Goal: Complete application form

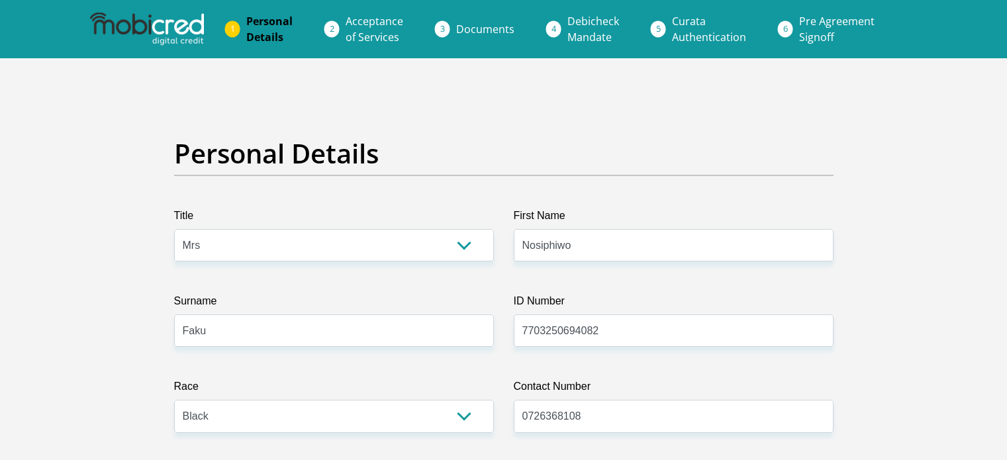
select select "Mrs"
select select "1"
select select "ZAF"
select select "xho"
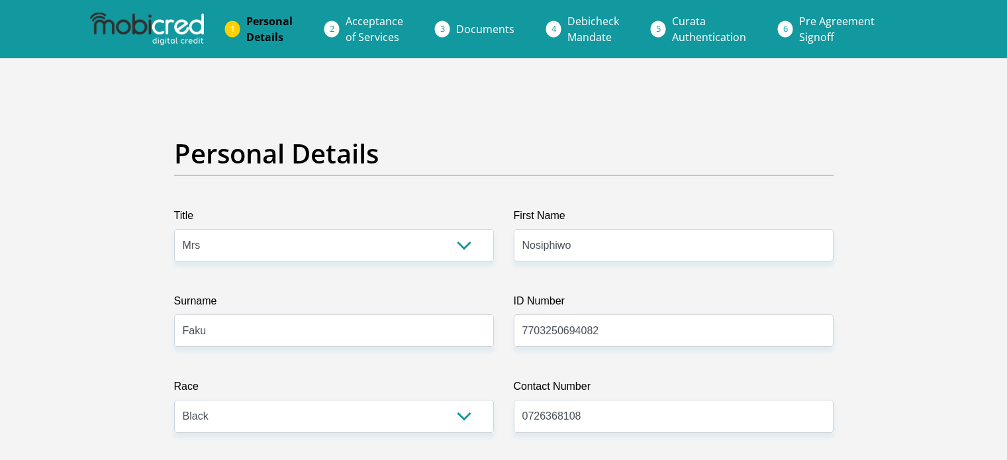
select select "5"
select select "Western Cape"
select select "5"
select select "Owned"
select select "77"
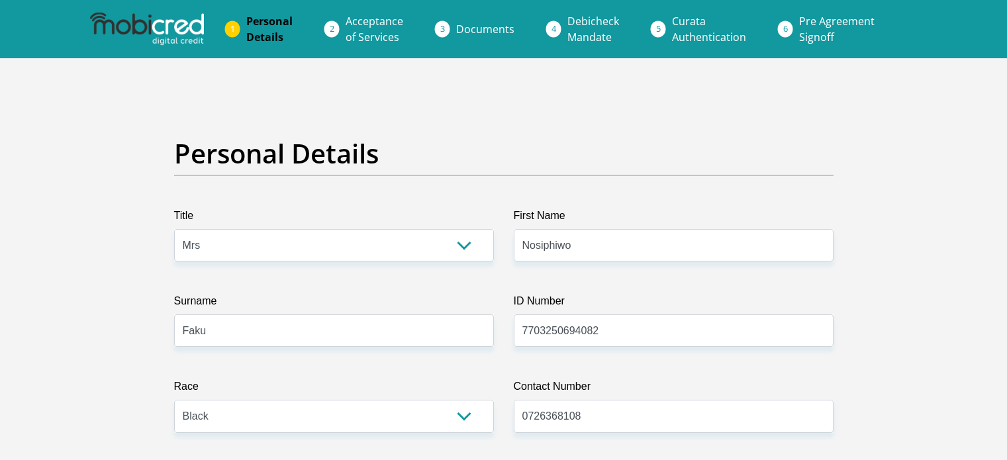
select select "Teacher"
select select "60"
select select "1"
select select "SAV"
select select "26"
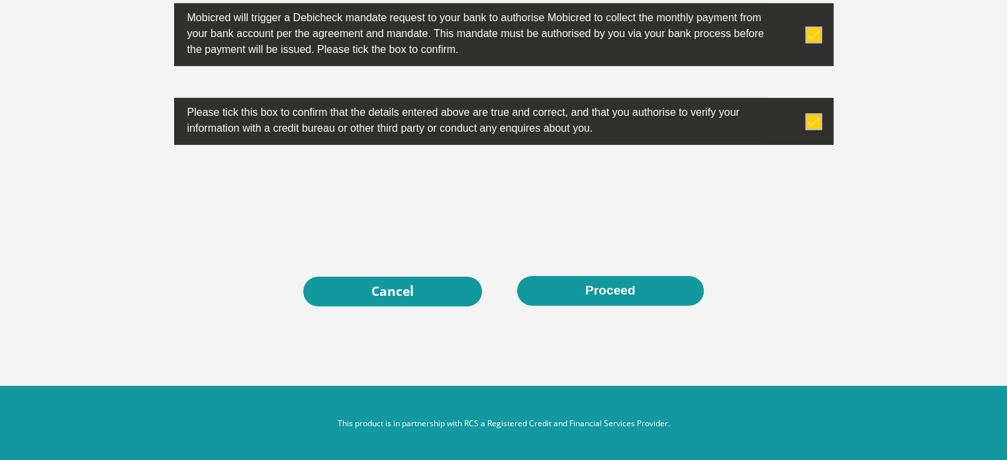
scroll to position [683, 0]
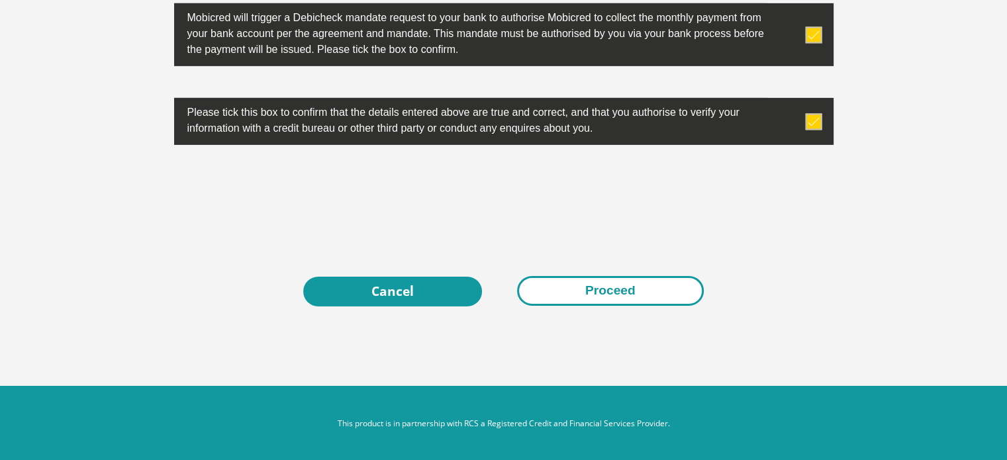
click at [561, 284] on button "Proceed" at bounding box center [610, 291] width 187 height 30
click at [585, 283] on button "Proceed" at bounding box center [610, 291] width 187 height 30
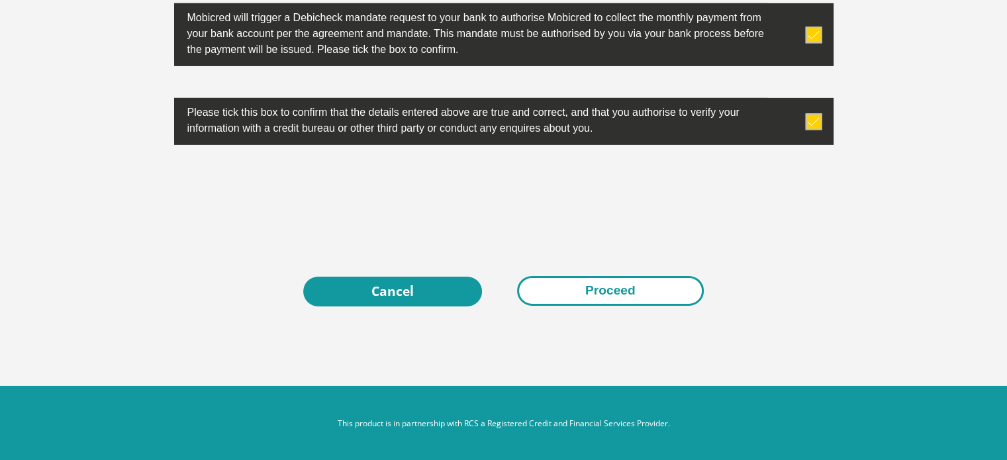
click at [585, 283] on button "Proceed" at bounding box center [610, 291] width 187 height 30
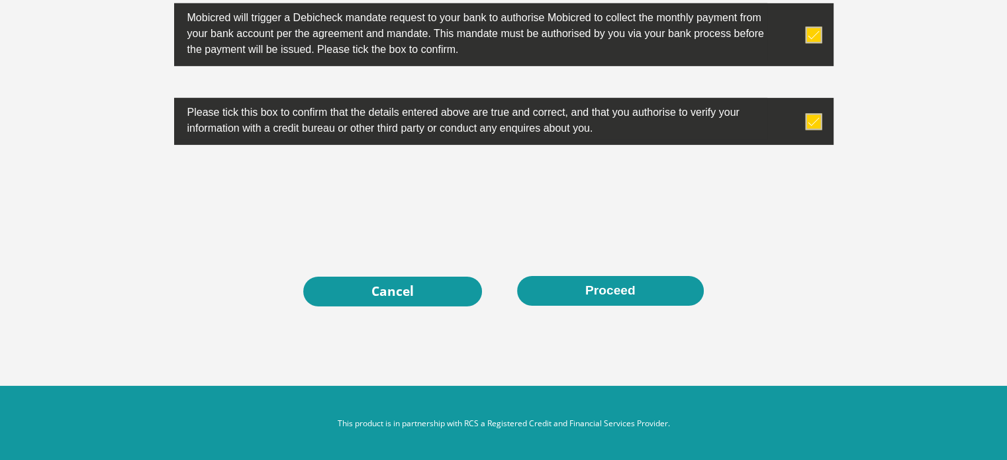
click at [581, 119] on label "Please tick this box to confirm that the details entered above are true and cor…" at bounding box center [470, 119] width 593 height 42
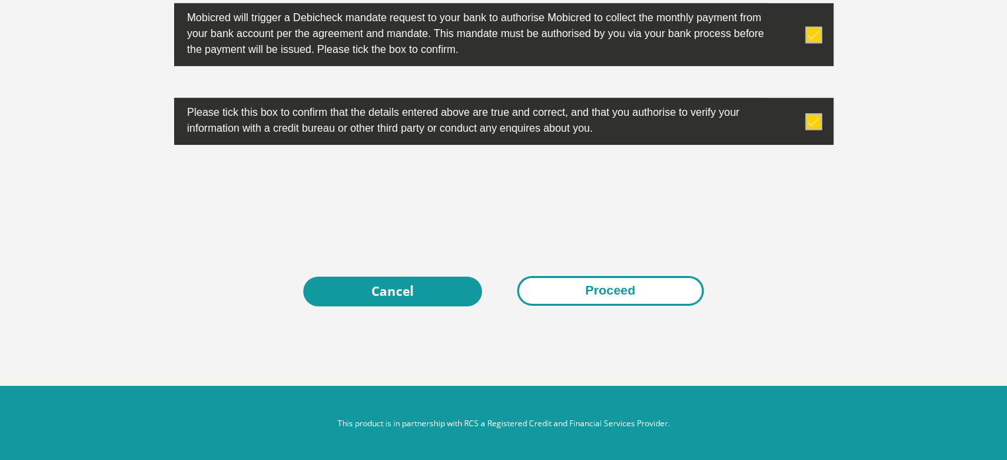
click at [583, 282] on button "Proceed" at bounding box center [610, 291] width 187 height 30
click at [600, 287] on button "Proceed" at bounding box center [610, 291] width 187 height 30
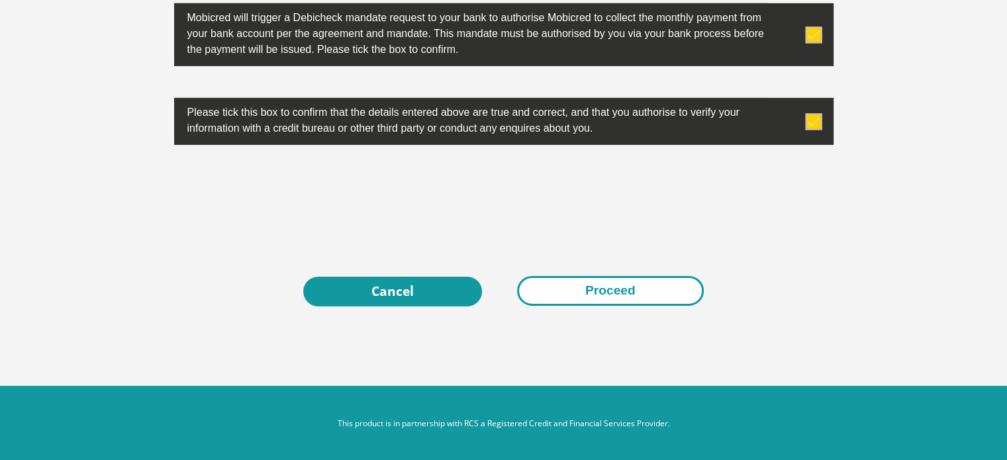
click at [600, 287] on button "Proceed" at bounding box center [610, 291] width 187 height 30
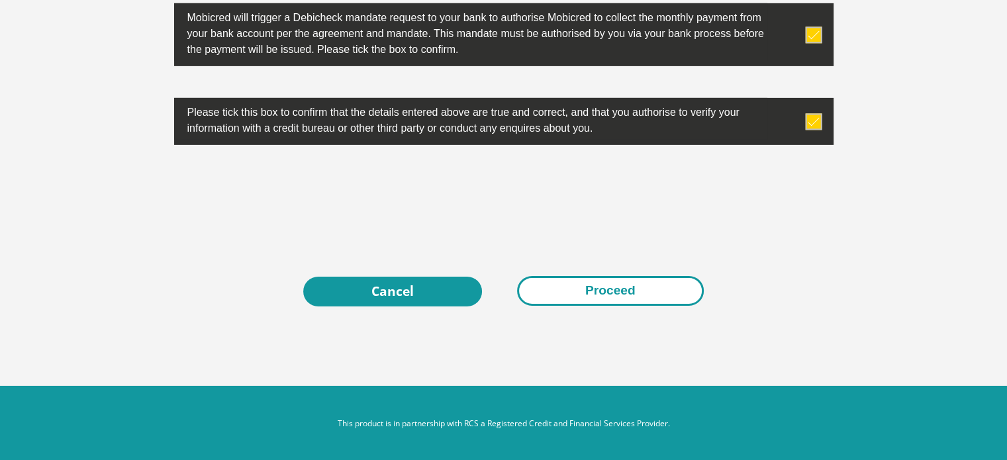
click at [600, 287] on button "Proceed" at bounding box center [610, 291] width 187 height 30
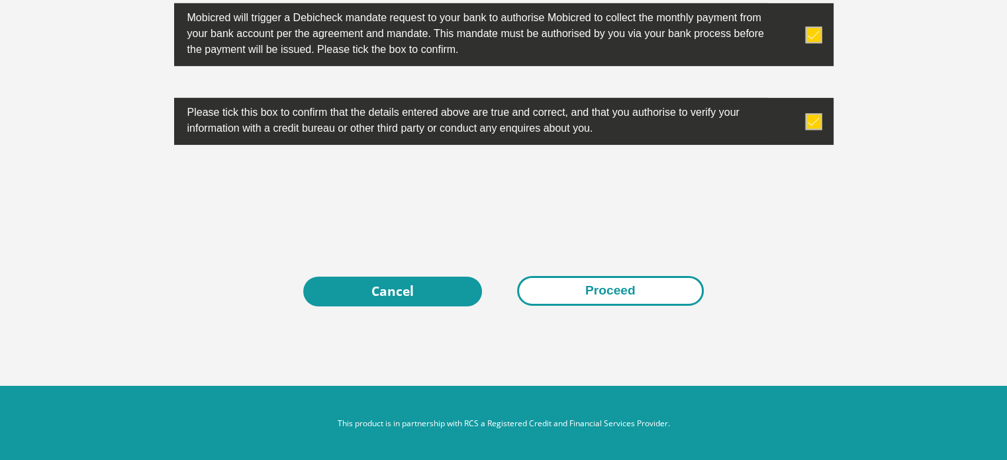
click at [600, 287] on button "Proceed" at bounding box center [610, 291] width 187 height 30
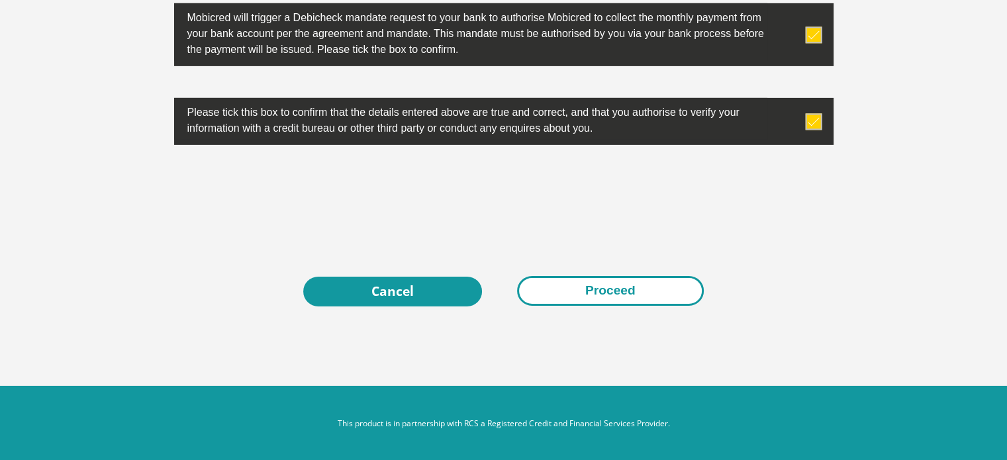
click at [600, 287] on button "Proceed" at bounding box center [610, 291] width 187 height 30
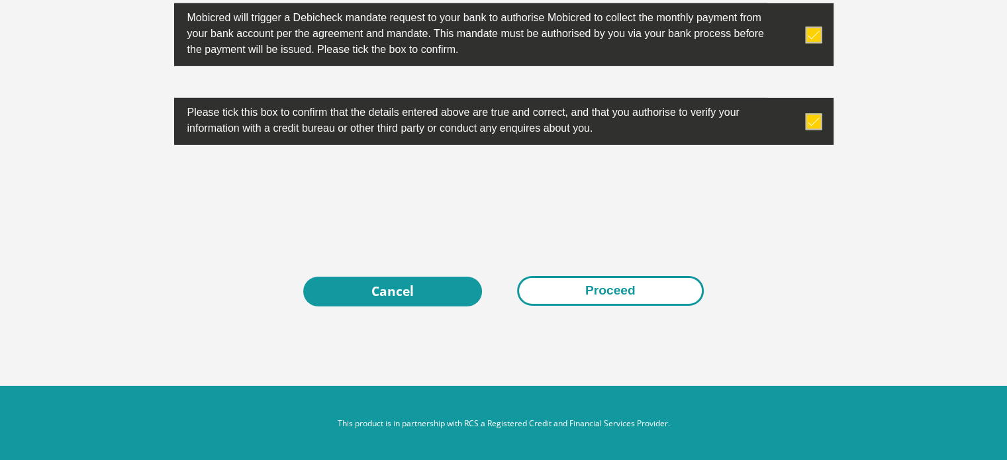
click at [600, 287] on button "Proceed" at bounding box center [610, 291] width 187 height 30
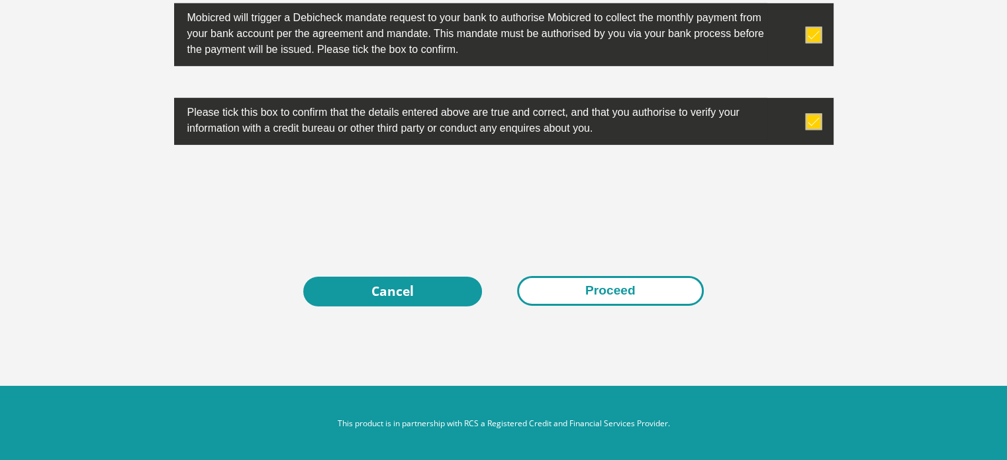
click at [600, 287] on button "Proceed" at bounding box center [610, 291] width 187 height 30
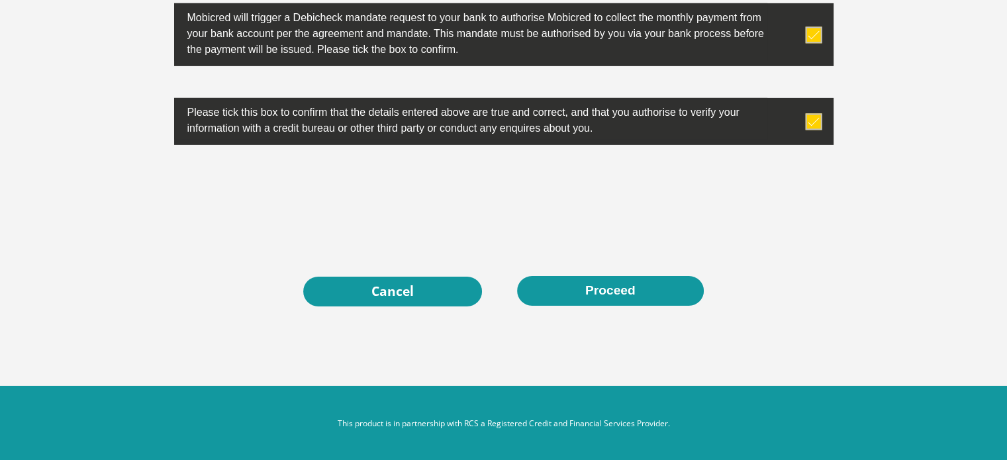
drag, startPoint x: 600, startPoint y: 287, endPoint x: 785, endPoint y: 40, distance: 308.4
